Goal: Task Accomplishment & Management: Manage account settings

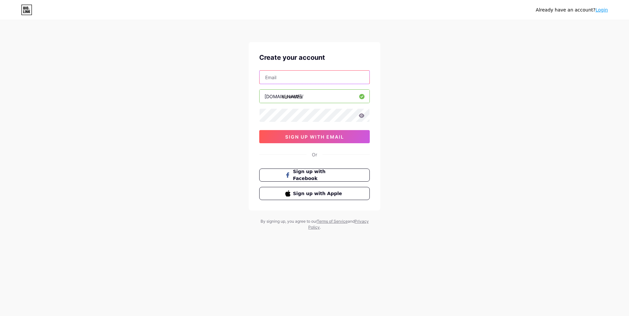
click at [315, 80] on input "text" at bounding box center [314, 77] width 110 height 13
click at [304, 128] on div "[EMAIL_ADDRESS][DOMAIN_NAME] [DOMAIN_NAME]/ dixondzn 0cAFcWeA5-_Mb0J7mYodeBERfL…" at bounding box center [314, 106] width 110 height 73
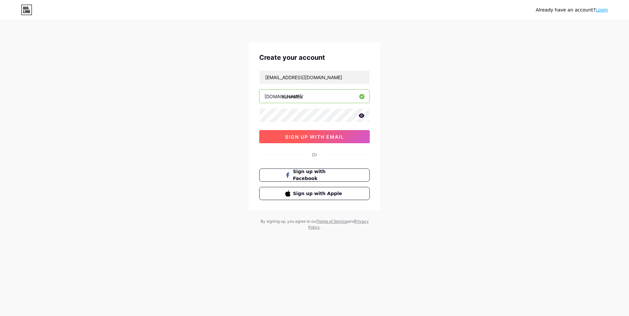
click at [304, 134] on button "sign up with email" at bounding box center [314, 136] width 110 height 13
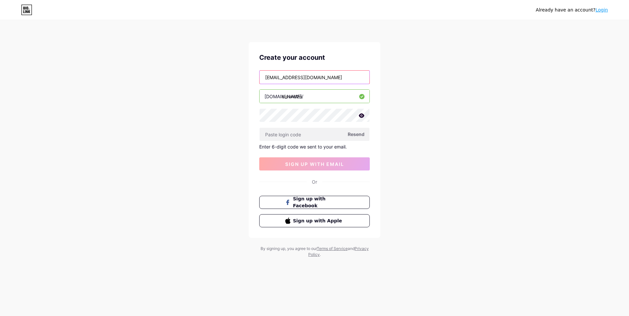
click at [329, 83] on input "[EMAIL_ADDRESS][DOMAIN_NAME]" at bounding box center [314, 77] width 110 height 13
click at [330, 77] on input "bianca.viloslada@gmail.comv" at bounding box center [314, 77] width 110 height 13
click at [325, 87] on div "v bio.link/ dixondzn Resend Enter 6-digit code we sent to your email. 0cAFcWeA7…" at bounding box center [314, 120] width 110 height 100
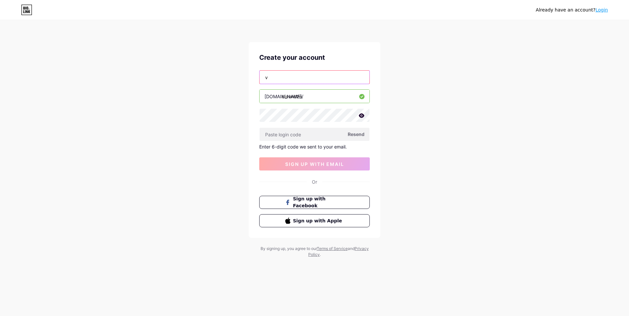
click at [327, 80] on input "v" at bounding box center [314, 77] width 110 height 13
type input "bianca.viloslada@gmail.com"
click at [333, 167] on button "sign up with email" at bounding box center [314, 164] width 110 height 13
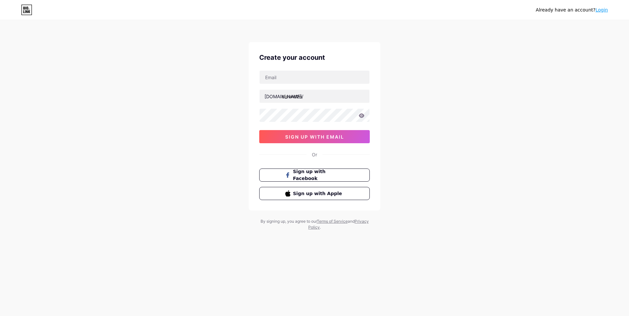
click at [287, 69] on div "Create your account bio.link/ dixondzn sign up with email Or Sign up with Faceb…" at bounding box center [315, 126] width 132 height 169
click at [287, 71] on input "text" at bounding box center [314, 77] width 110 height 13
type input "vultdzn@gmail.com"
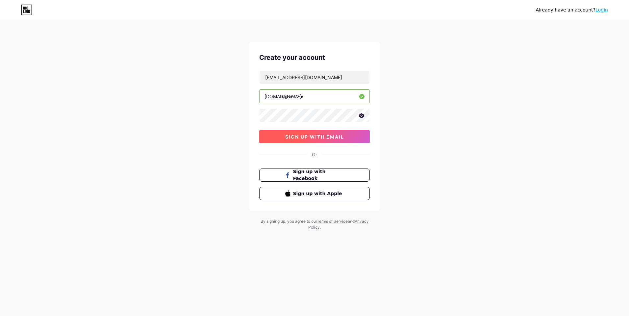
click at [314, 133] on button "sign up with email" at bounding box center [314, 136] width 110 height 13
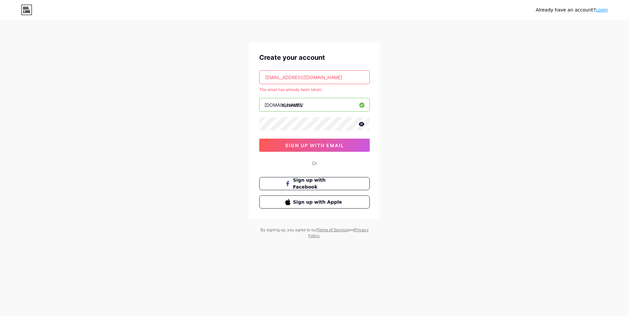
click at [317, 71] on input "vultdzn@gmail.com" at bounding box center [314, 77] width 110 height 13
click at [408, 103] on div "Already have an account? Login Create your account vultdzn@gmail.com The email …" at bounding box center [314, 130] width 629 height 260
click at [599, 12] on link "Login" at bounding box center [601, 9] width 12 height 5
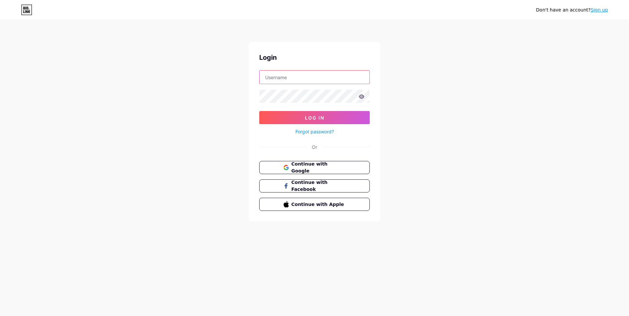
click at [331, 76] on input "text" at bounding box center [314, 77] width 110 height 13
type input "vultdzn@gmail.com"
click at [259, 111] on button "Log In" at bounding box center [314, 117] width 110 height 13
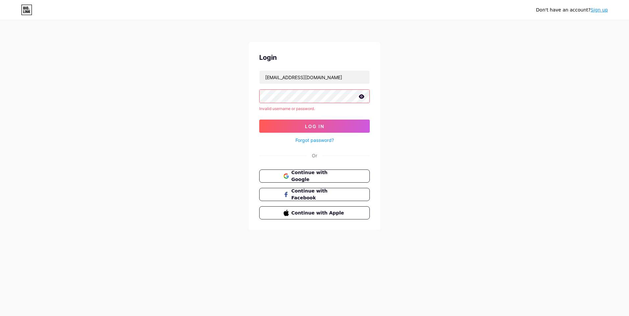
click at [360, 97] on icon at bounding box center [361, 96] width 6 height 5
click at [328, 121] on button "Log In" at bounding box center [314, 126] width 110 height 13
click at [321, 139] on link "Forgot password?" at bounding box center [314, 140] width 38 height 7
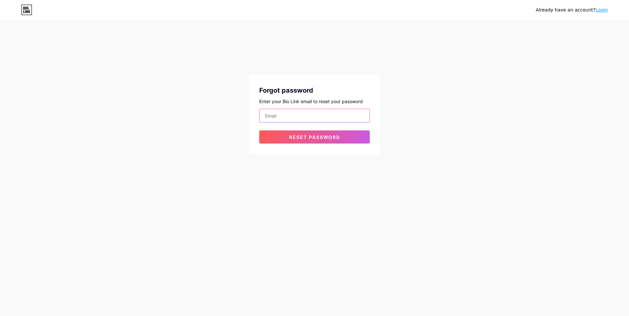
click at [330, 116] on input "email" at bounding box center [314, 115] width 110 height 13
type input "vultdzn@gmail.com"
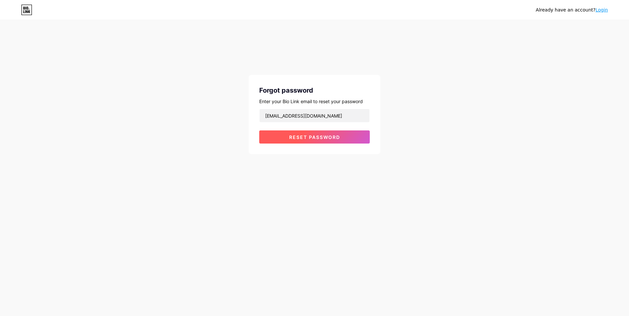
click at [309, 136] on span "Reset password" at bounding box center [314, 138] width 51 height 6
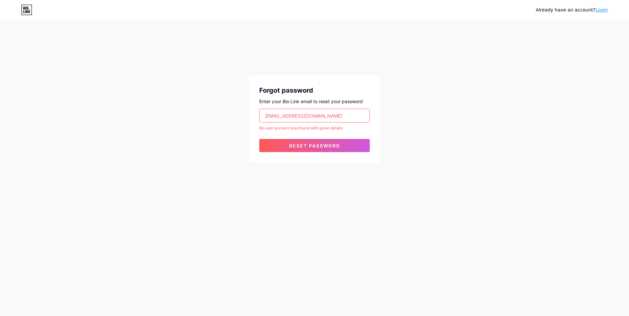
click at [415, 107] on div "Already have an account? Login Forgot password Enter your Bio Link email to res…" at bounding box center [314, 92] width 629 height 184
click at [331, 148] on span "Reset password" at bounding box center [314, 146] width 51 height 6
click at [600, 13] on div "Already have an account? Login" at bounding box center [572, 10] width 72 height 7
click at [600, 12] on link "Login" at bounding box center [601, 9] width 12 height 5
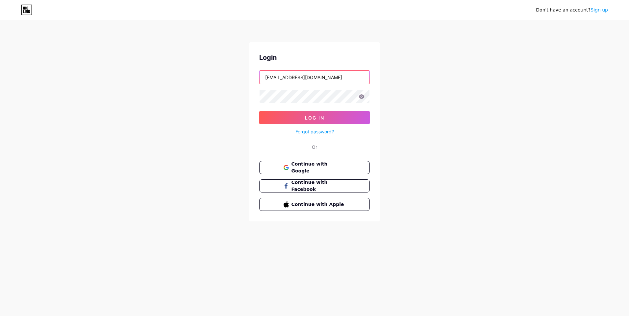
click at [299, 73] on input "vultdzn@gmail.com" at bounding box center [314, 77] width 110 height 13
click at [320, 78] on input "vultdzn@gmail.vcom" at bounding box center [314, 77] width 110 height 13
click at [305, 78] on input "vultdzn@gmail.vcom" at bounding box center [314, 77] width 110 height 13
click at [303, 78] on input "vultdzn@gmail.vcom" at bounding box center [314, 77] width 110 height 13
type input "vultdzn@gmail.com"
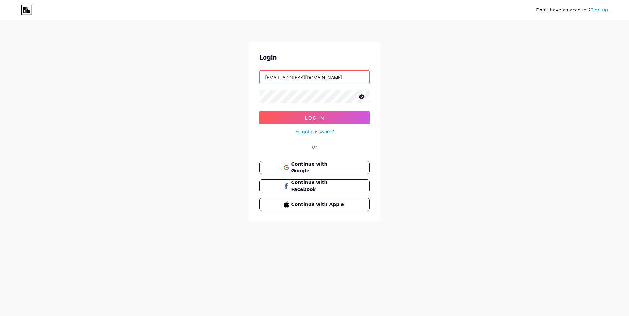
click at [259, 111] on button "Log In" at bounding box center [314, 117] width 110 height 13
click at [205, 132] on div "Don't have an account? Sign up Login vultdzn@gmail.com Log In Forgot password? …" at bounding box center [314, 121] width 629 height 243
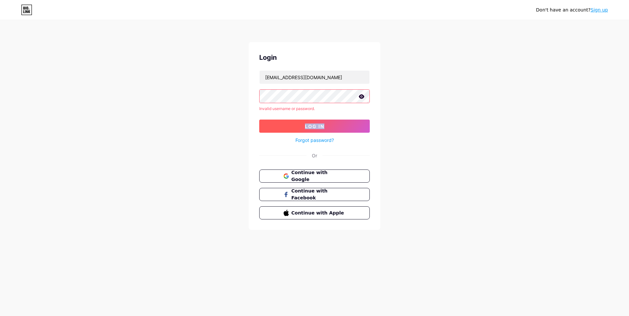
click at [288, 128] on button "Log In" at bounding box center [314, 126] width 110 height 13
click at [329, 138] on link "Forgot password?" at bounding box center [314, 140] width 38 height 7
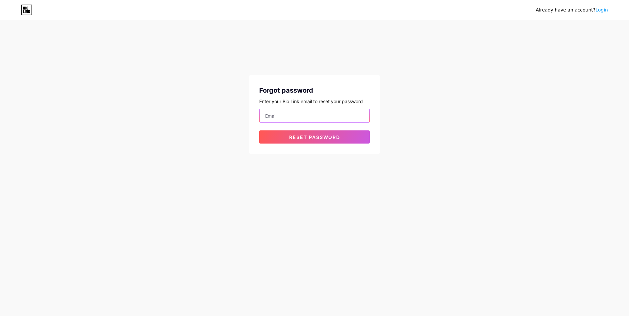
click at [331, 112] on input "email" at bounding box center [314, 115] width 110 height 13
type input "vultdzn@gmail.com"
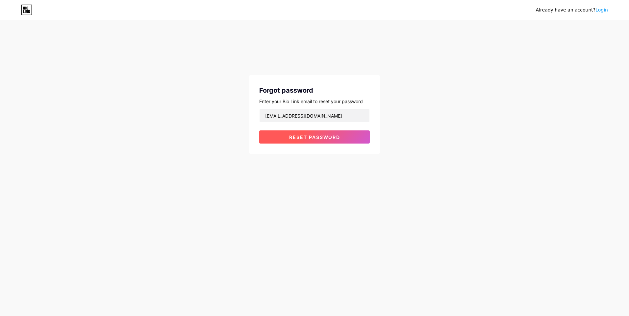
click at [328, 140] on button "Reset password" at bounding box center [314, 137] width 110 height 13
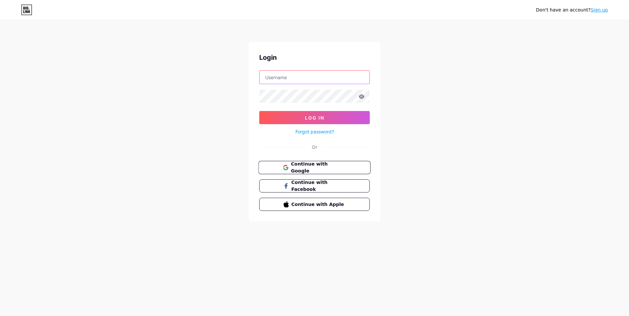
type input "vultdzn@gmail.com"
click at [324, 167] on span "Continue with Google" at bounding box center [318, 168] width 55 height 14
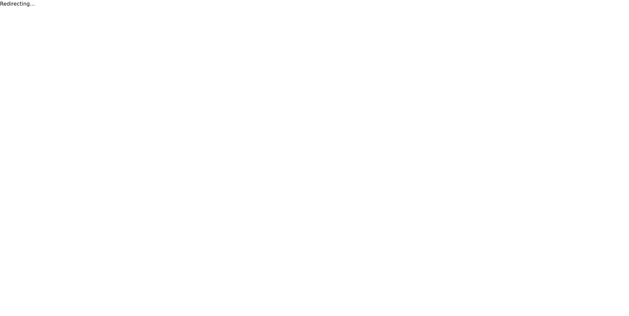
drag, startPoint x: 555, startPoint y: 52, endPoint x: 507, endPoint y: 116, distance: 79.7
click at [508, 8] on html "Redirecting..." at bounding box center [314, 4] width 629 height 8
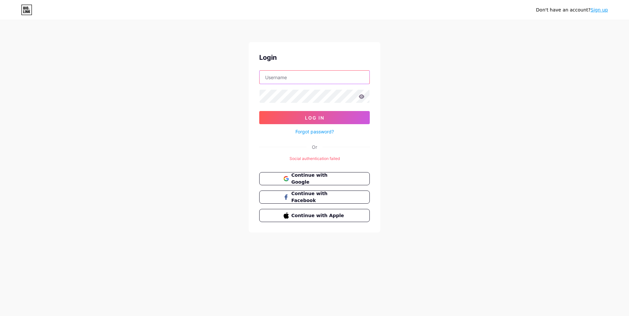
type input "vultdzn@gmail.com"
click at [334, 121] on button "Log In" at bounding box center [314, 117] width 110 height 13
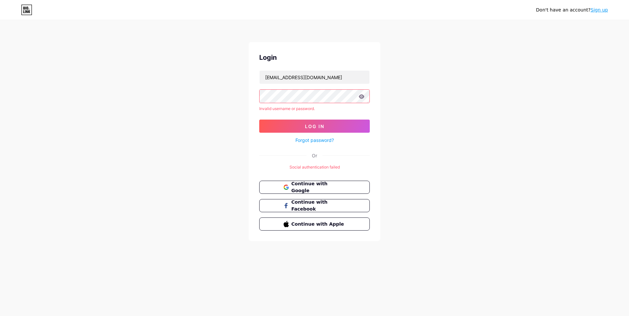
click at [316, 69] on div "Login vultdzn@gmail.com Invalid username or password. Log In Forgot password? O…" at bounding box center [315, 141] width 132 height 199
click at [320, 74] on input "vultdzn@gmail.com" at bounding box center [314, 77] width 110 height 13
type input "V"
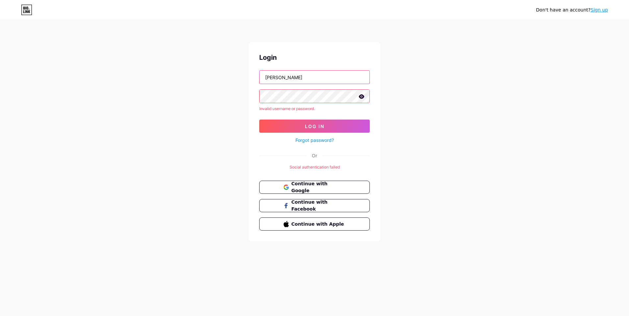
type input "[PERSON_NAME]"
click at [259, 120] on button "Log In" at bounding box center [314, 126] width 110 height 13
click at [336, 181] on button "Continue with Google" at bounding box center [314, 187] width 112 height 13
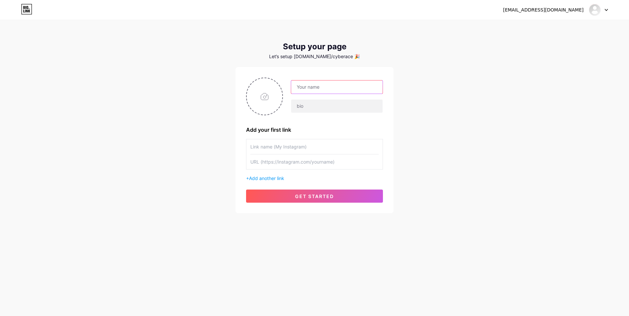
click at [337, 92] on input "text" at bounding box center [336, 87] width 91 height 13
type input "[PERSON_NAME]"
click at [258, 99] on input "file" at bounding box center [265, 96] width 36 height 37
type input "C:\fakepath\dixonlogo2 copiar.png"
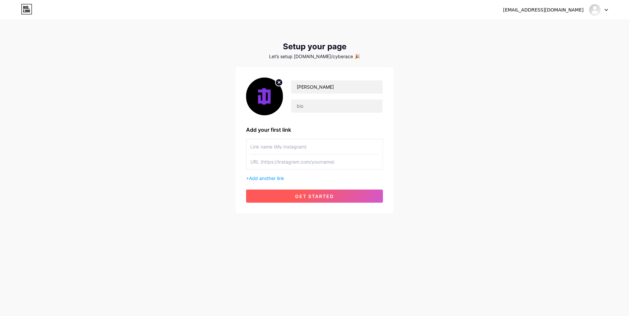
click at [304, 192] on button "get started" at bounding box center [314, 196] width 137 height 13
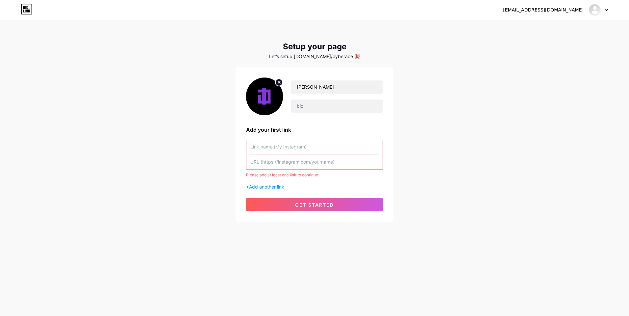
click at [310, 145] on input "text" at bounding box center [314, 146] width 128 height 15
paste input "dixondzn"
type input "dixondzn"
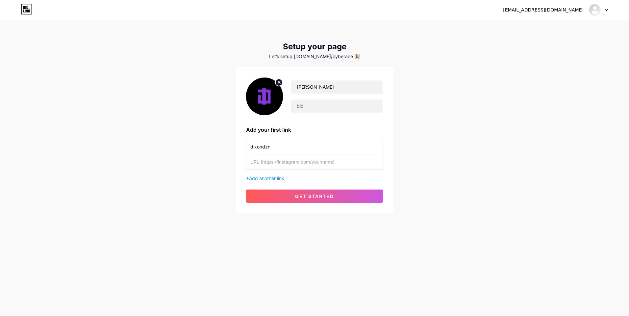
click at [310, 145] on input "dixondzn" at bounding box center [314, 146] width 128 height 15
type input "Twitter"
paste input "dixondzn"
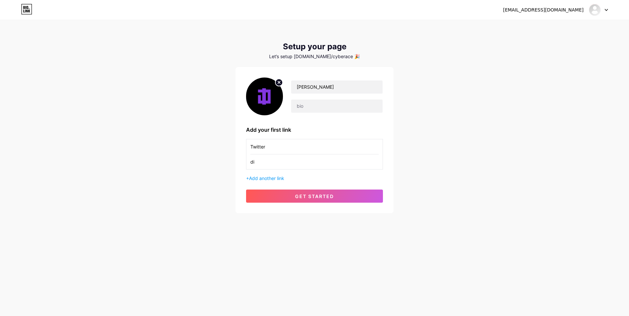
type input "d"
type input "x"
paste input "dixondzn"
type input "[URL][DOMAIN_NAME]"
drag, startPoint x: 314, startPoint y: 194, endPoint x: 316, endPoint y: 191, distance: 3.8
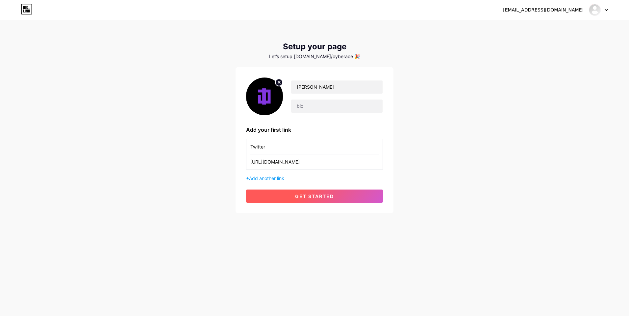
click at [315, 191] on button "get started" at bounding box center [314, 196] width 137 height 13
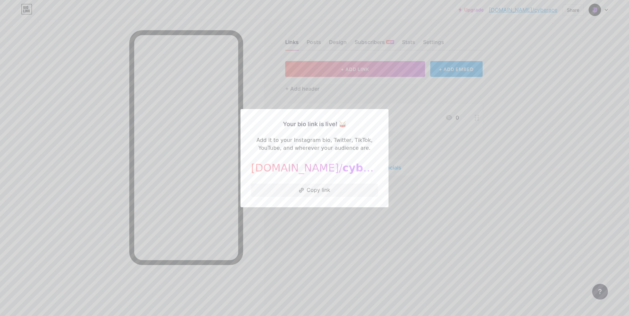
click at [433, 151] on div at bounding box center [314, 158] width 629 height 316
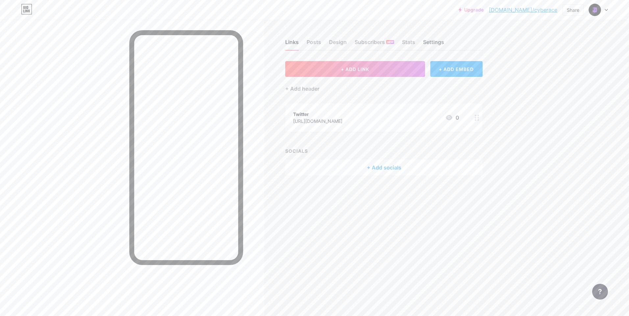
click at [424, 44] on div "Settings" at bounding box center [433, 44] width 21 height 12
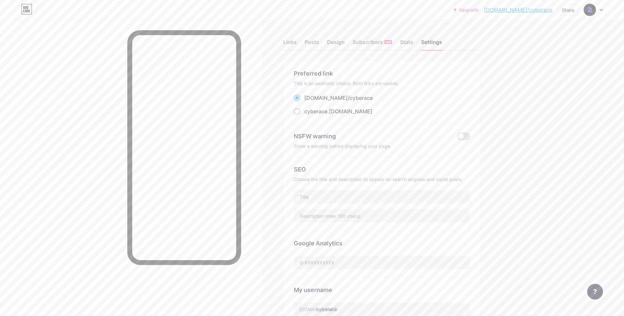
scroll to position [99, 0]
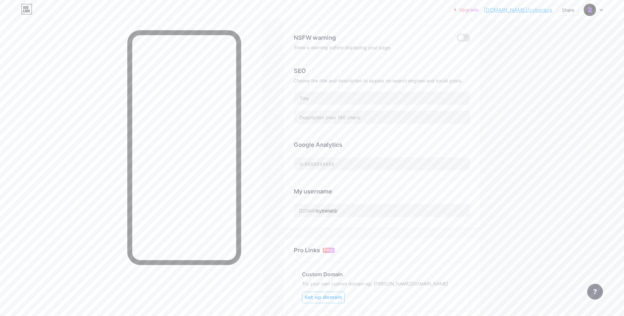
click at [340, 204] on div "cyberace" at bounding box center [382, 211] width 176 height 14
click at [348, 211] on input "cyberace" at bounding box center [382, 210] width 176 height 13
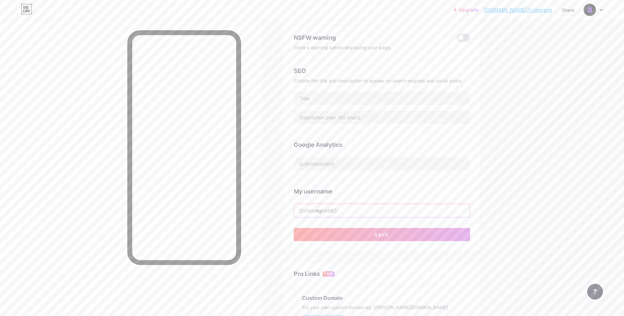
type input "c"
paste input "dixondzn"
type input "dixondzn"
click at [343, 233] on button "Save" at bounding box center [382, 234] width 176 height 13
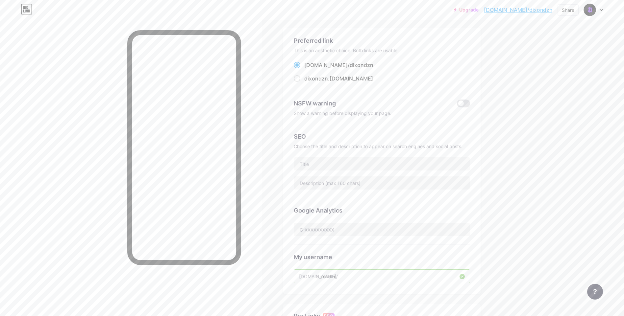
scroll to position [0, 0]
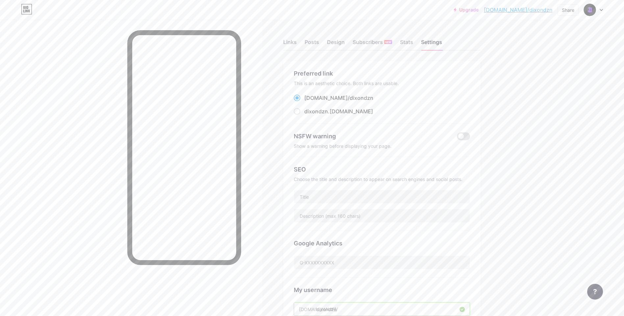
click at [289, 93] on div "Preferred link This is an aesthetic choice. Both links are usable. [DOMAIN_NAME…" at bounding box center [381, 194] width 197 height 266
click at [518, 9] on link "[DOMAIN_NAME]/dixondzn" at bounding box center [518, 10] width 68 height 8
